Goal: Information Seeking & Learning: Check status

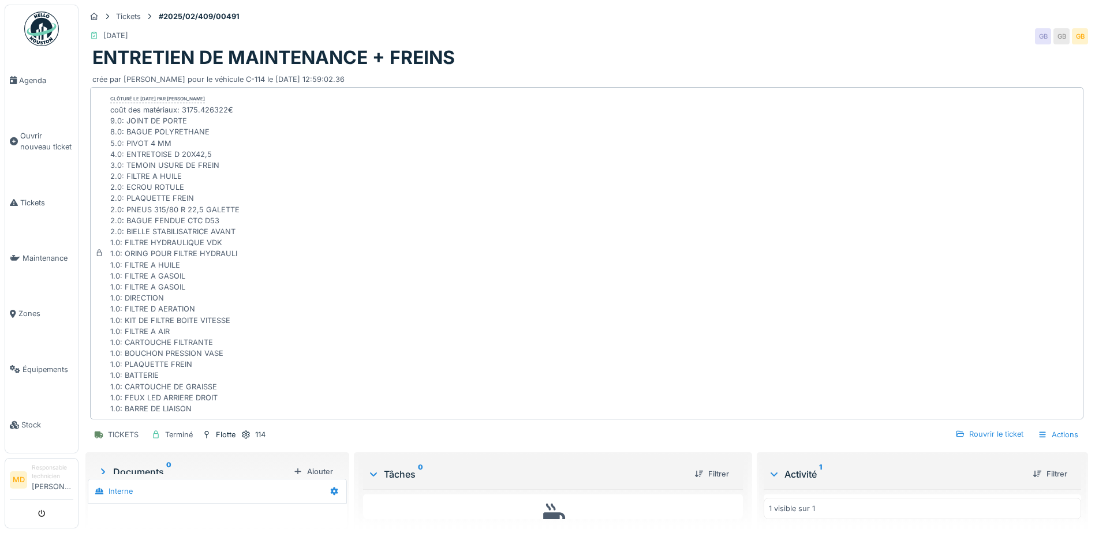
scroll to position [26, 0]
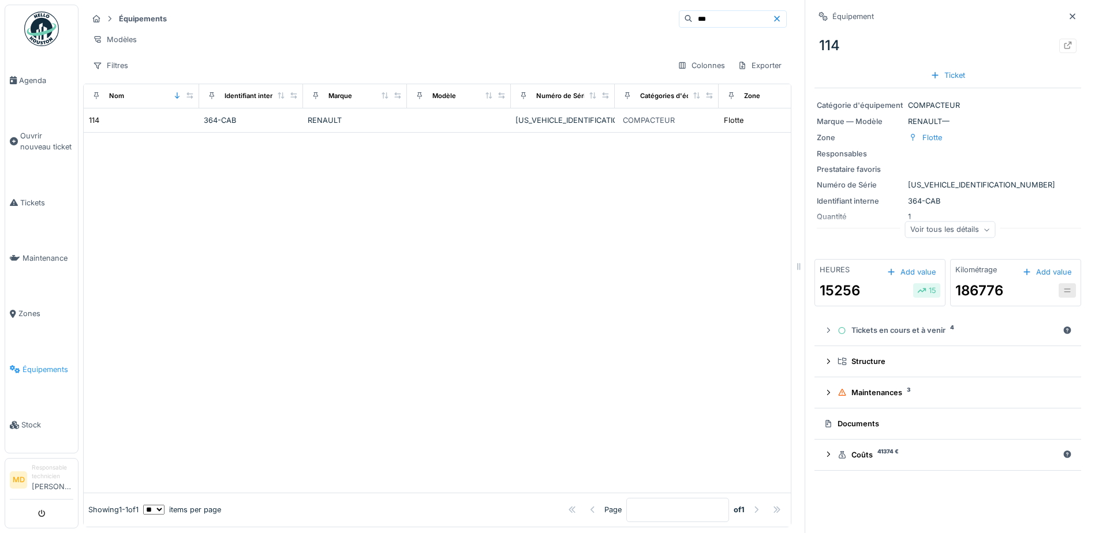
drag, startPoint x: 36, startPoint y: 363, endPoint x: 54, endPoint y: 359, distance: 18.5
click at [38, 364] on span "Équipements" at bounding box center [48, 369] width 51 height 11
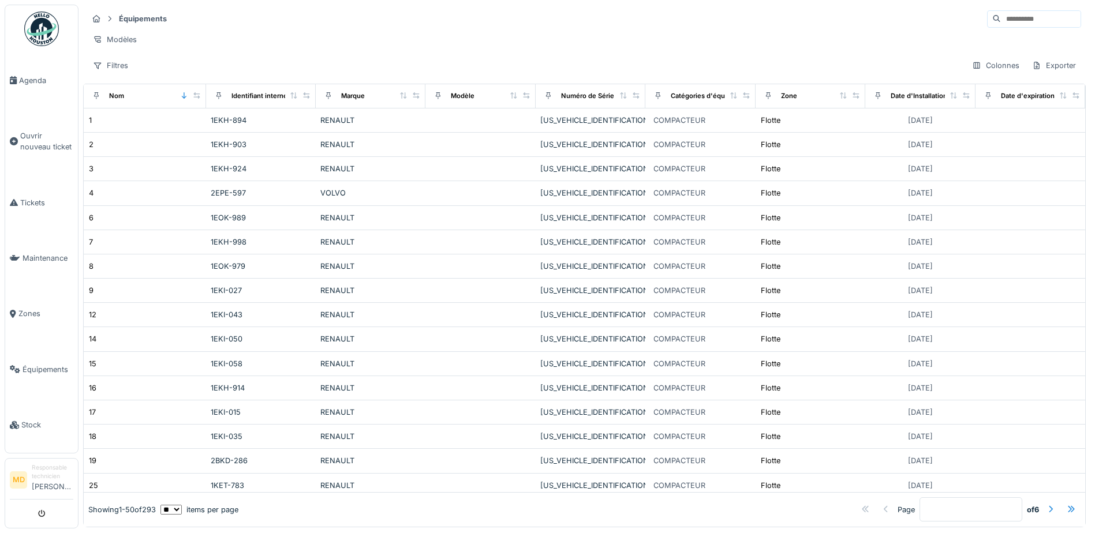
click at [1001, 21] on input at bounding box center [1041, 19] width 80 height 16
type input "****"
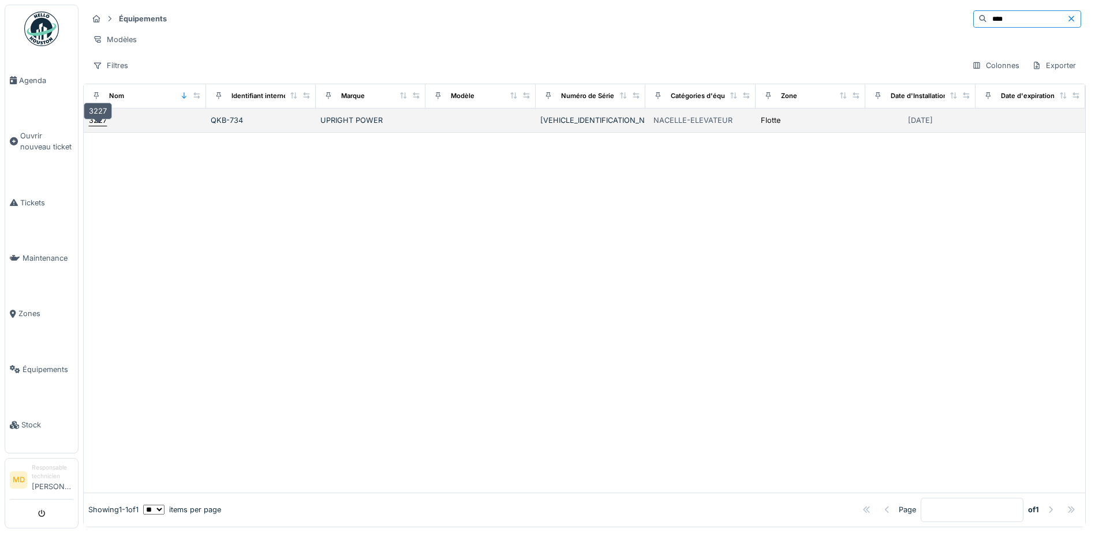
drag, startPoint x: 95, startPoint y: 127, endPoint x: 106, endPoint y: 134, distance: 13.0
click at [96, 126] on div "3227" at bounding box center [98, 120] width 18 height 11
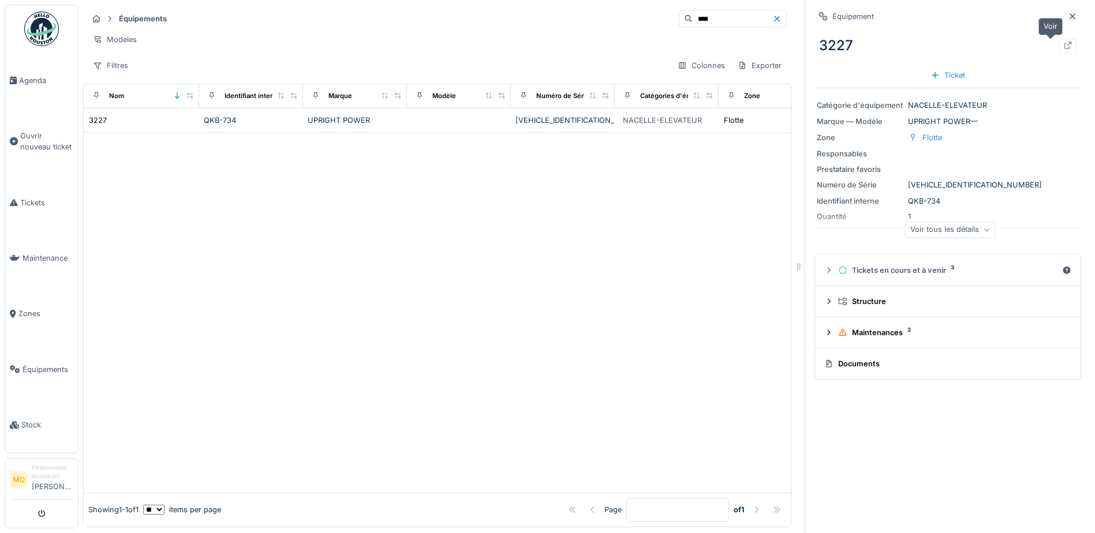
click at [1063, 48] on icon at bounding box center [1067, 46] width 9 height 8
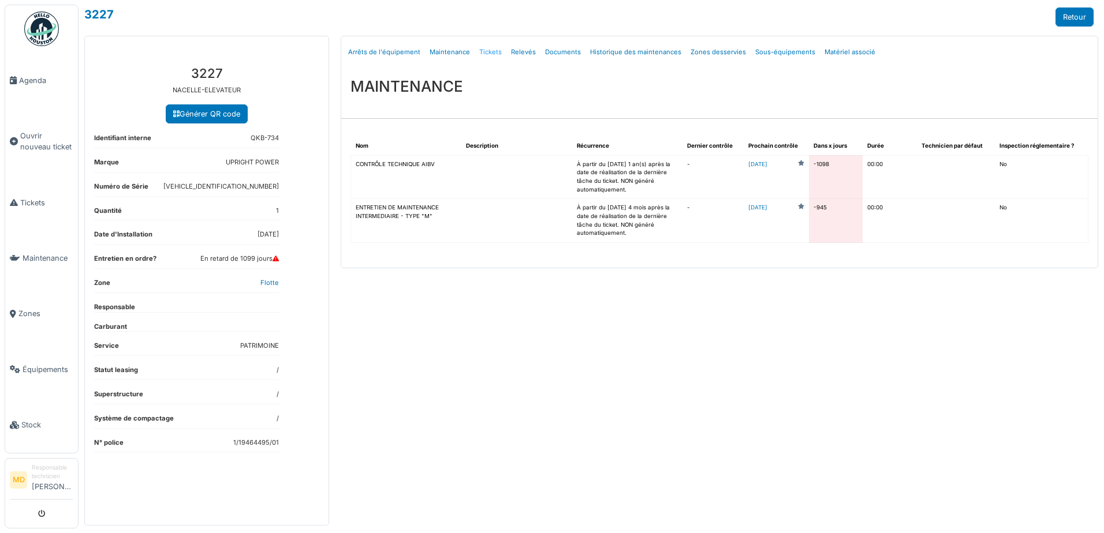
click at [487, 52] on link "Tickets" at bounding box center [491, 52] width 32 height 27
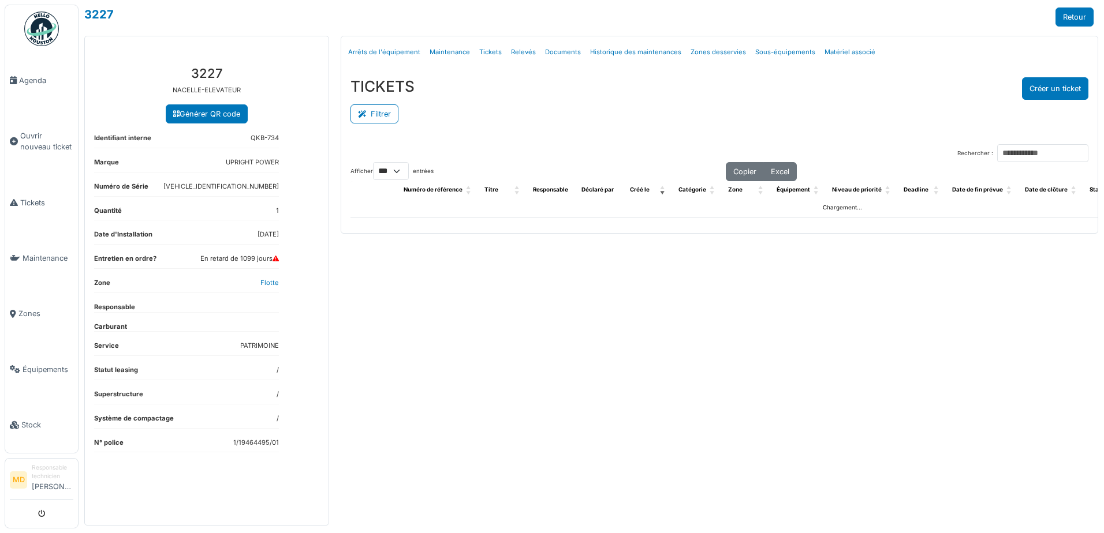
select select "***"
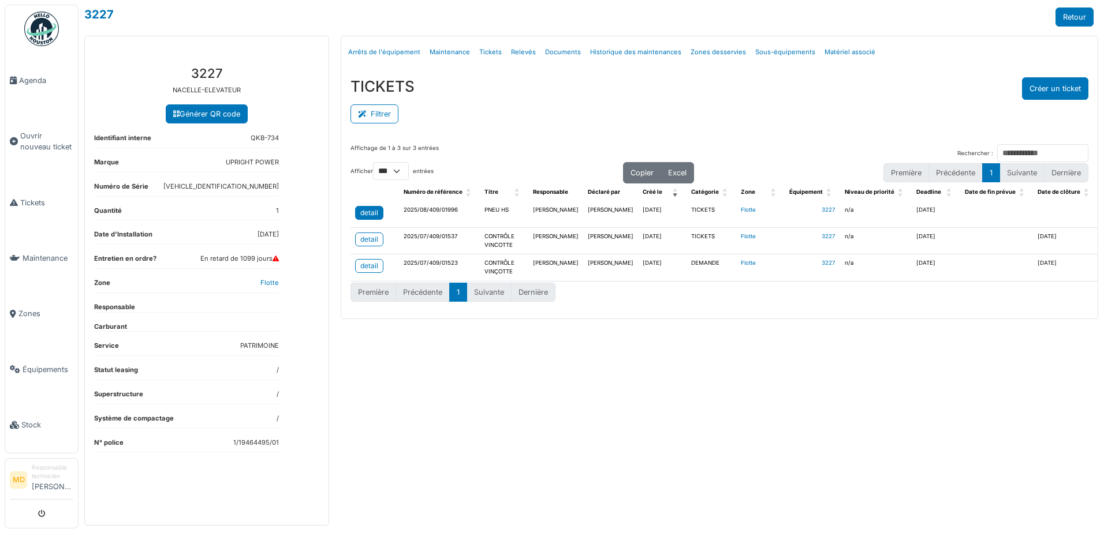
click at [367, 212] on div "detail" at bounding box center [369, 213] width 18 height 10
